Goal: Information Seeking & Learning: Find specific fact

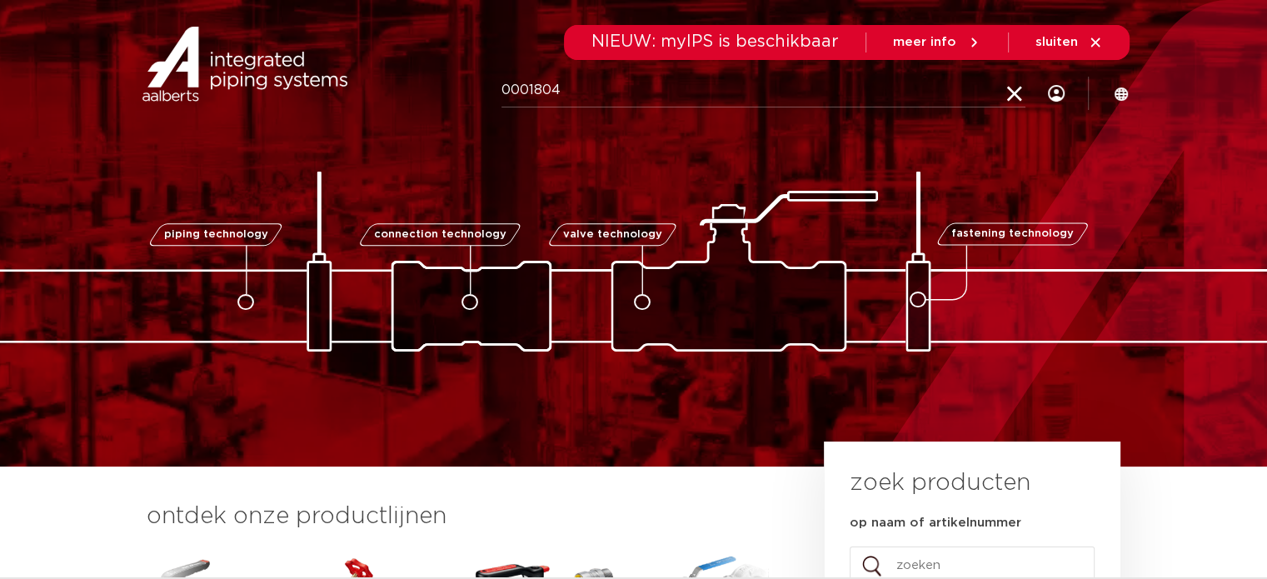
type input "0001804"
click button "Zoeken" at bounding box center [0, 0] width 0 height 0
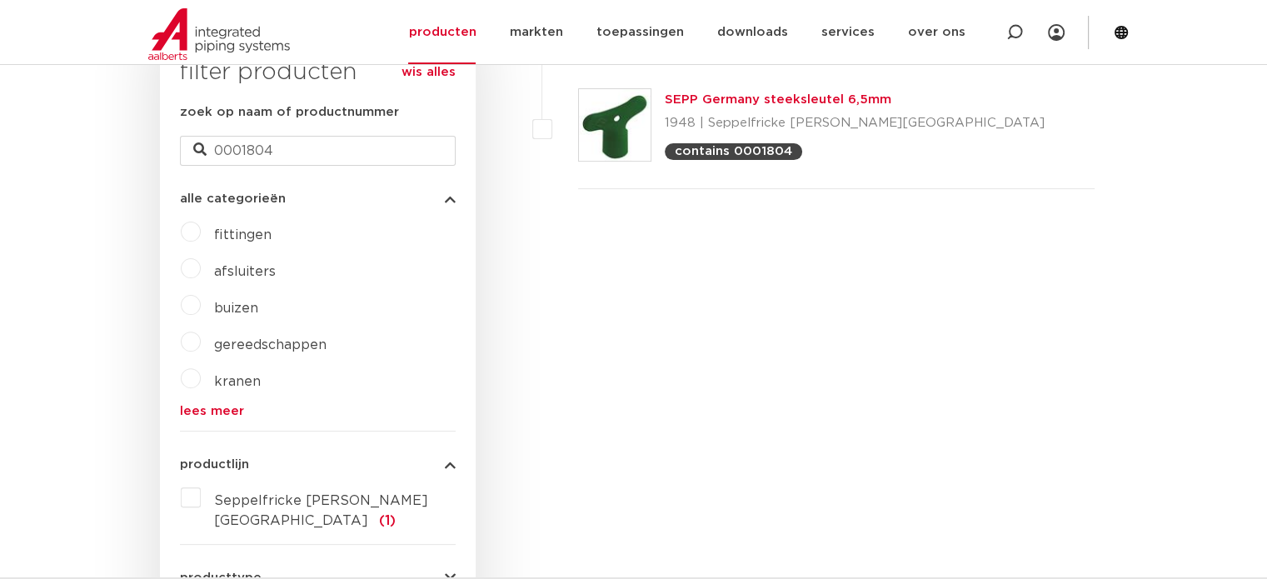
scroll to position [362, 0]
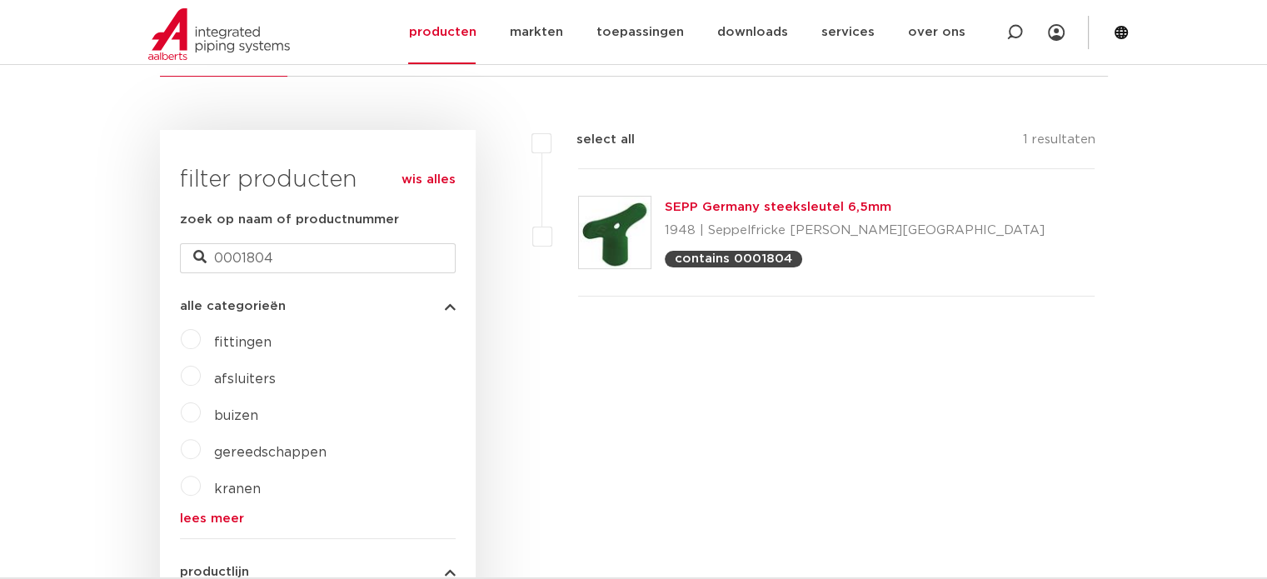
click at [717, 205] on link "SEPP Germany steeksleutel 6,5mm" at bounding box center [778, 207] width 227 height 12
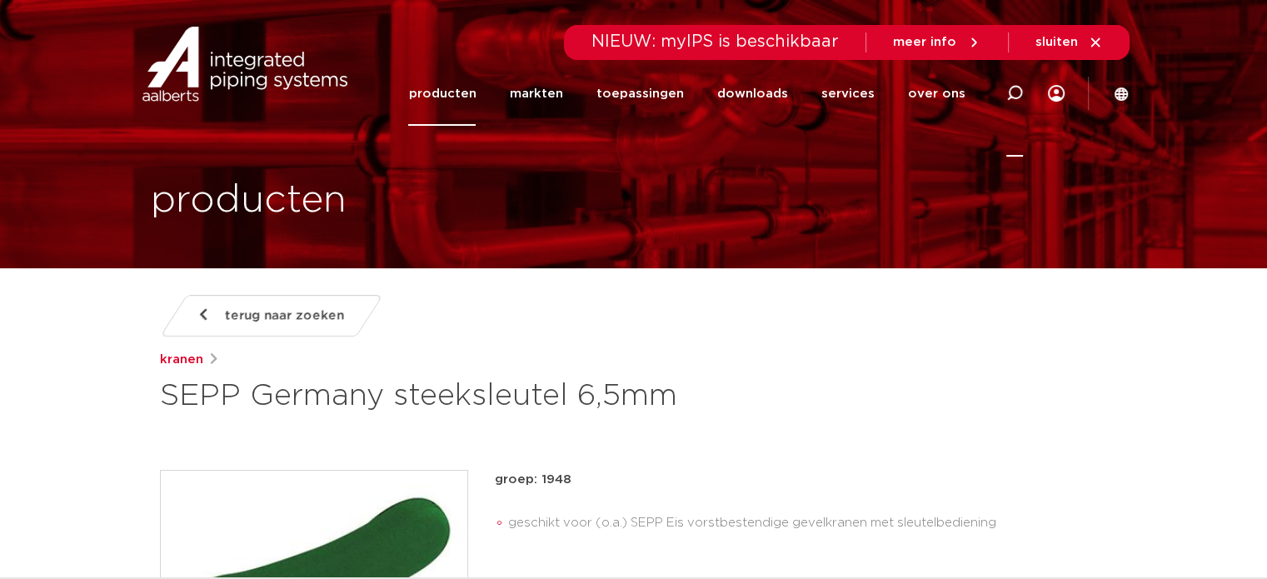
click at [1018, 87] on icon at bounding box center [1015, 93] width 17 height 17
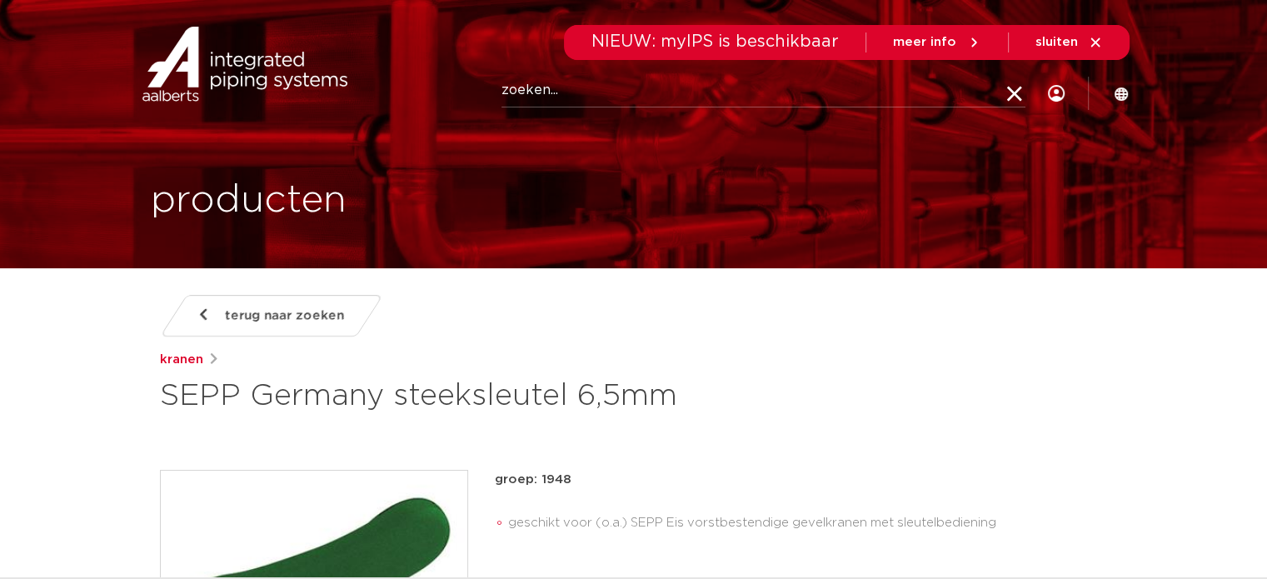
click at [831, 82] on input "Zoeken" at bounding box center [764, 90] width 524 height 33
paste input "0001804"
type input "0001804"
click button "Zoeken" at bounding box center [0, 0] width 0 height 0
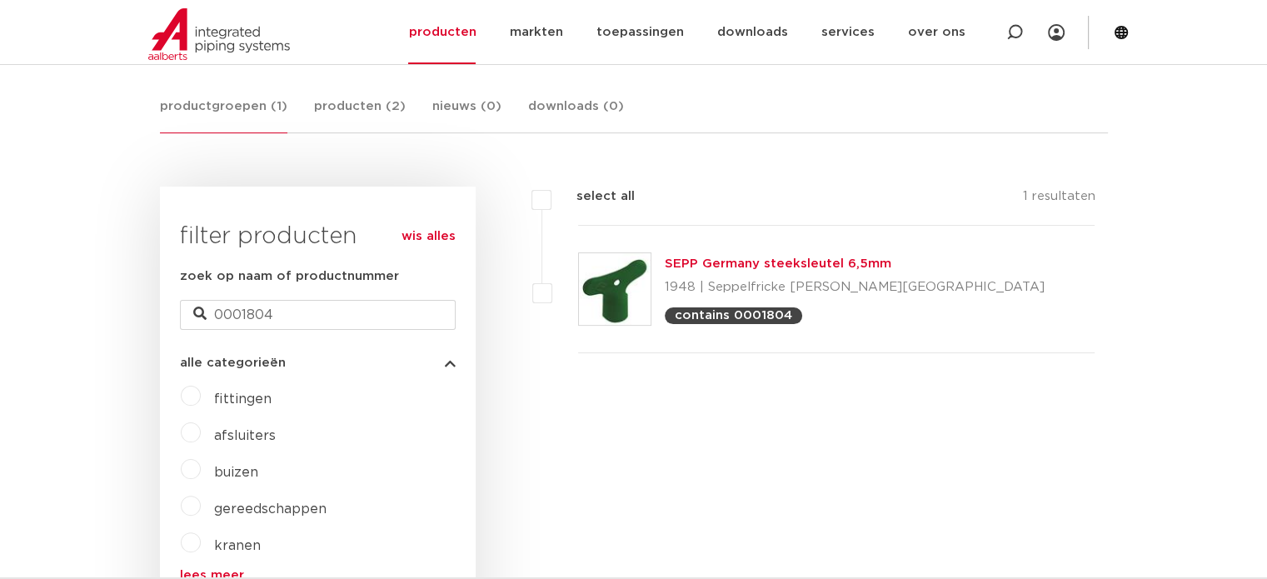
scroll to position [303, 0]
drag, startPoint x: 1019, startPoint y: 28, endPoint x: 1008, endPoint y: 35, distance: 12.7
click at [1019, 27] on icon at bounding box center [1015, 32] width 17 height 17
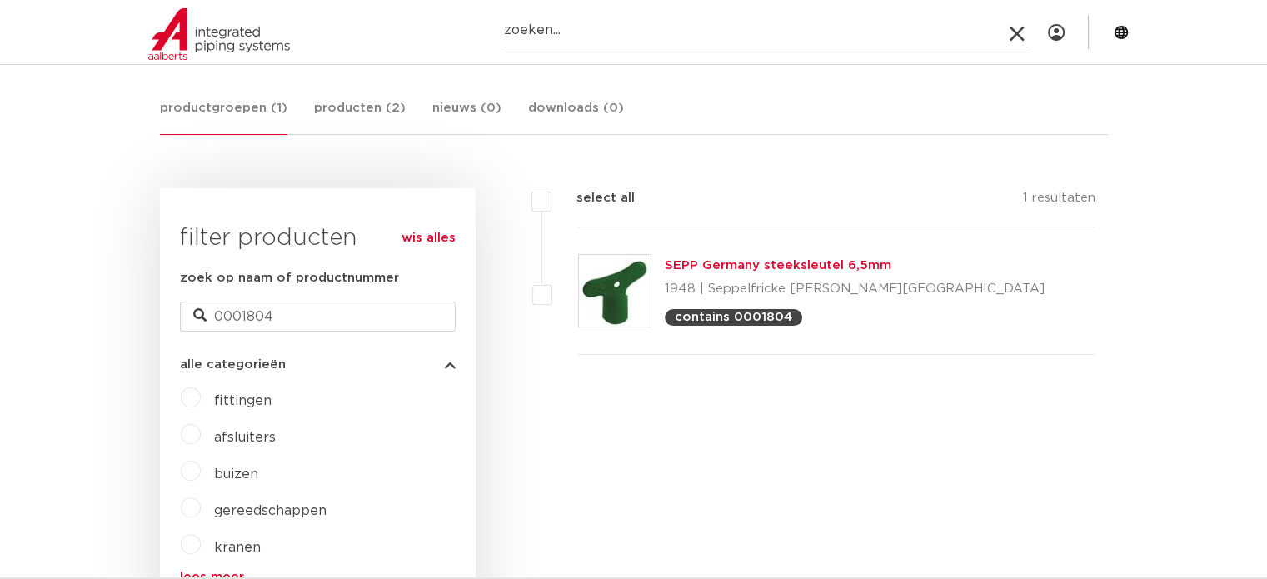
paste input "4244141"
type input "4244141"
click button "Zoeken" at bounding box center [0, 0] width 0 height 0
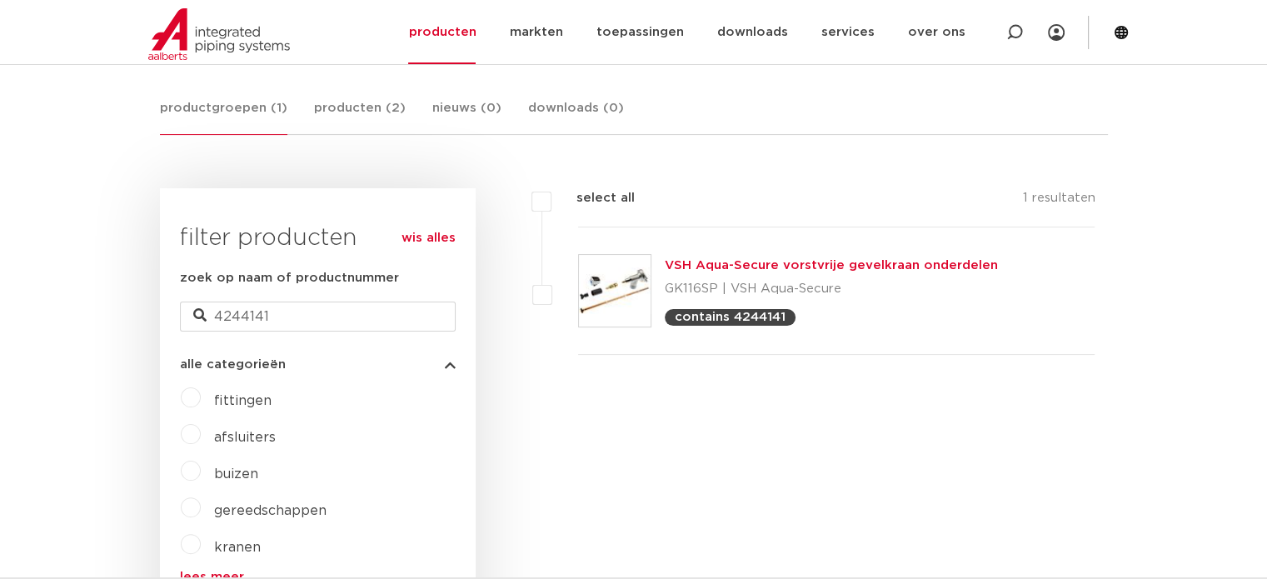
click at [712, 262] on link "VSH Aqua-Secure vorstvrije gevelkraan onderdelen" at bounding box center [831, 265] width 333 height 12
